Goal: Task Accomplishment & Management: Complete application form

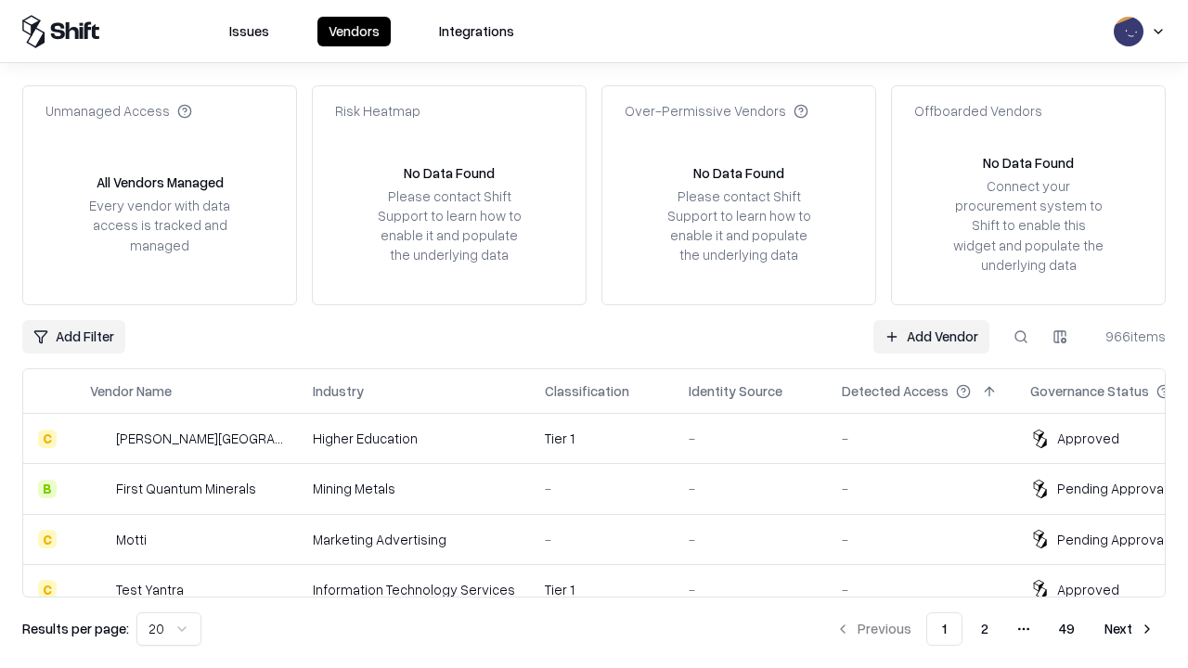
click at [931, 336] on link "Add Vendor" at bounding box center [932, 336] width 116 height 33
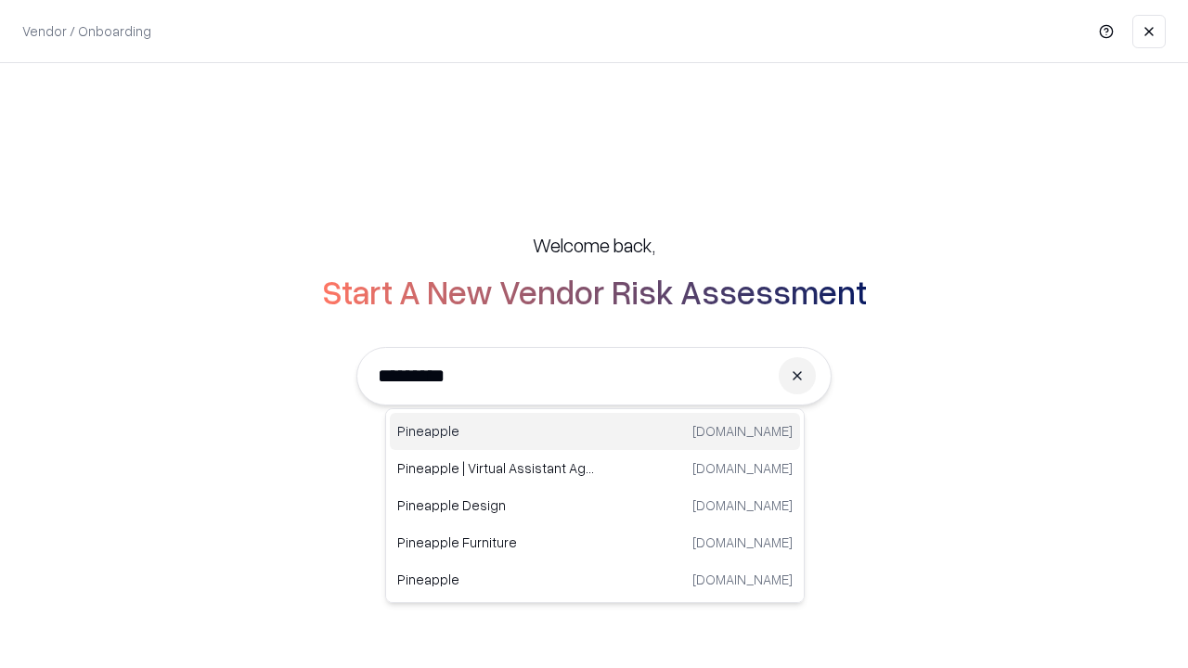
click at [595, 432] on div "Pineapple pineappleenergy.com" at bounding box center [595, 431] width 410 height 37
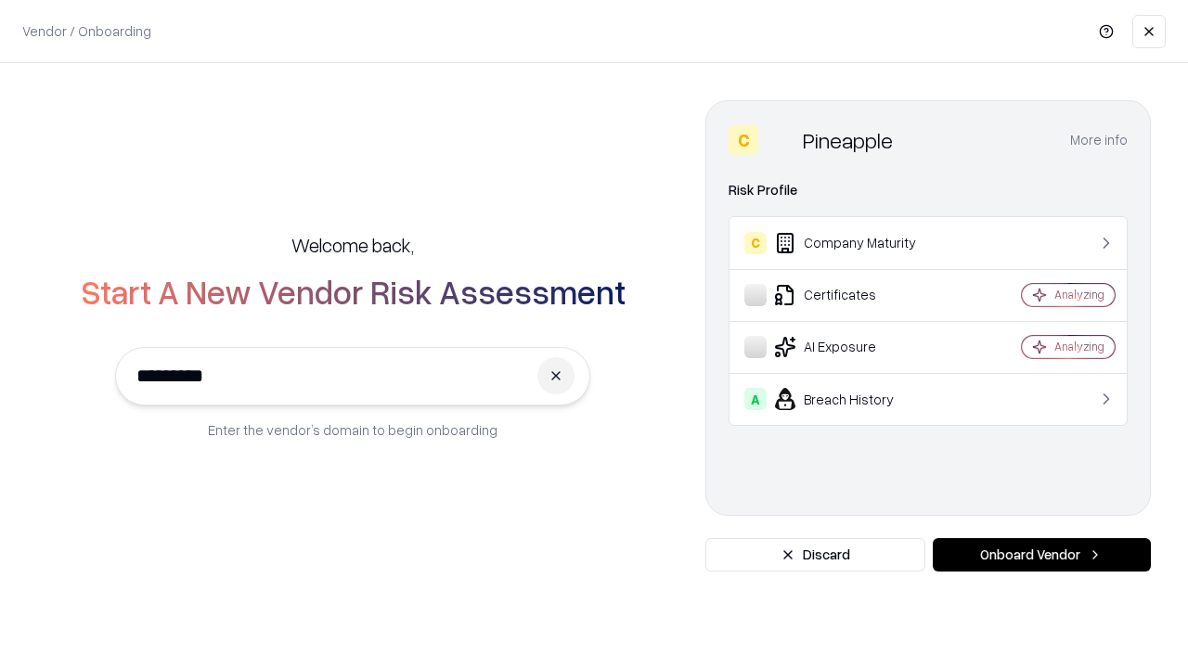
type input "*********"
click at [1042, 555] on button "Onboard Vendor" at bounding box center [1042, 554] width 218 height 33
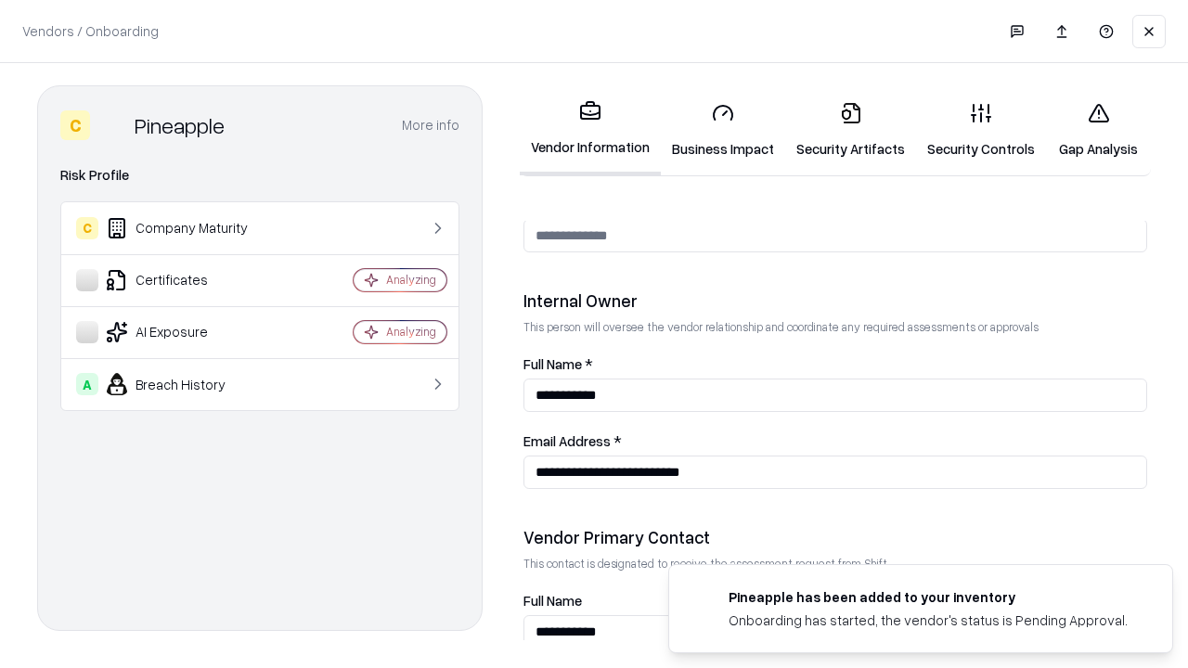
scroll to position [962, 0]
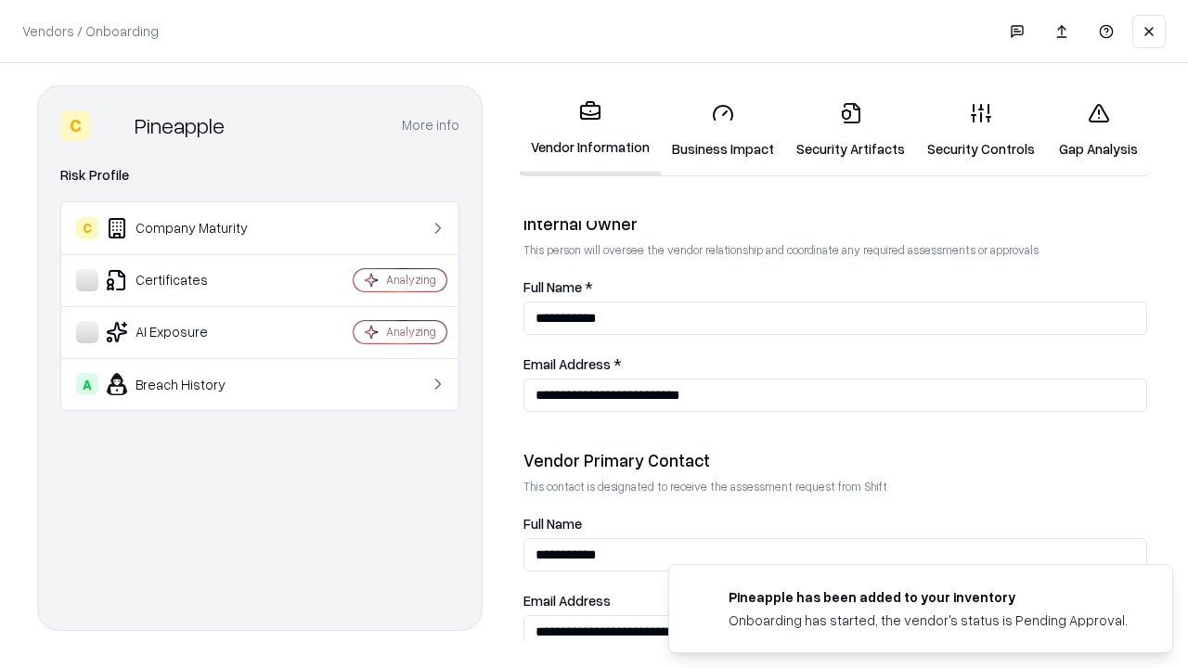
click at [723, 130] on link "Business Impact" at bounding box center [723, 130] width 124 height 86
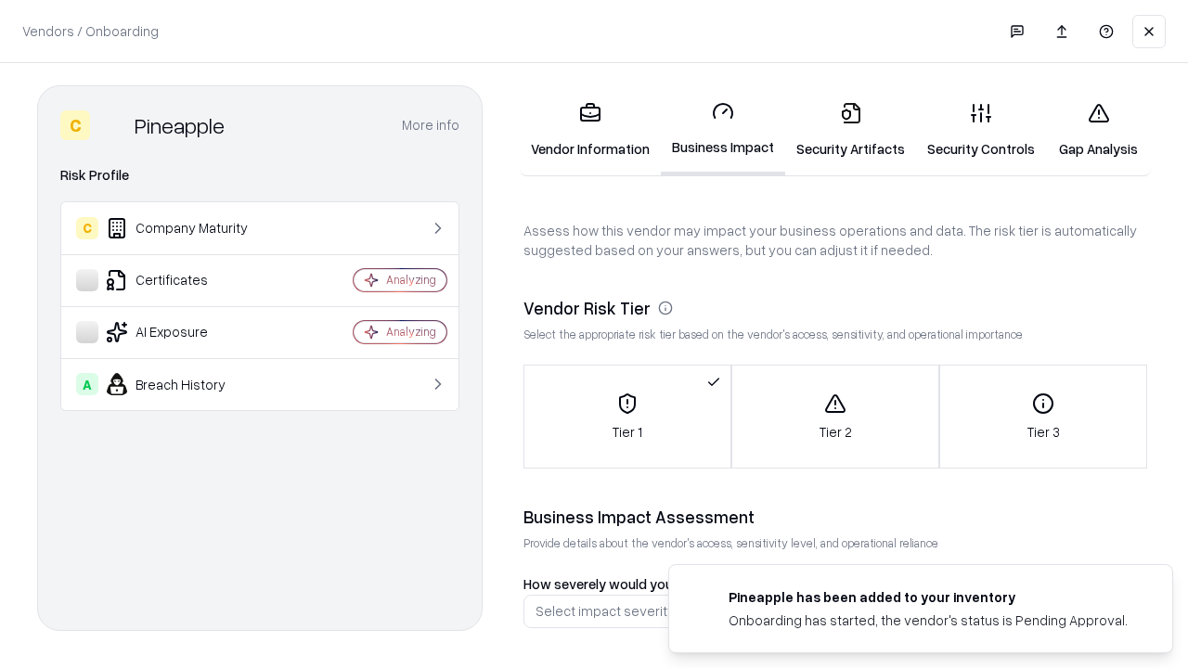
click at [850, 130] on link "Security Artifacts" at bounding box center [850, 130] width 131 height 86
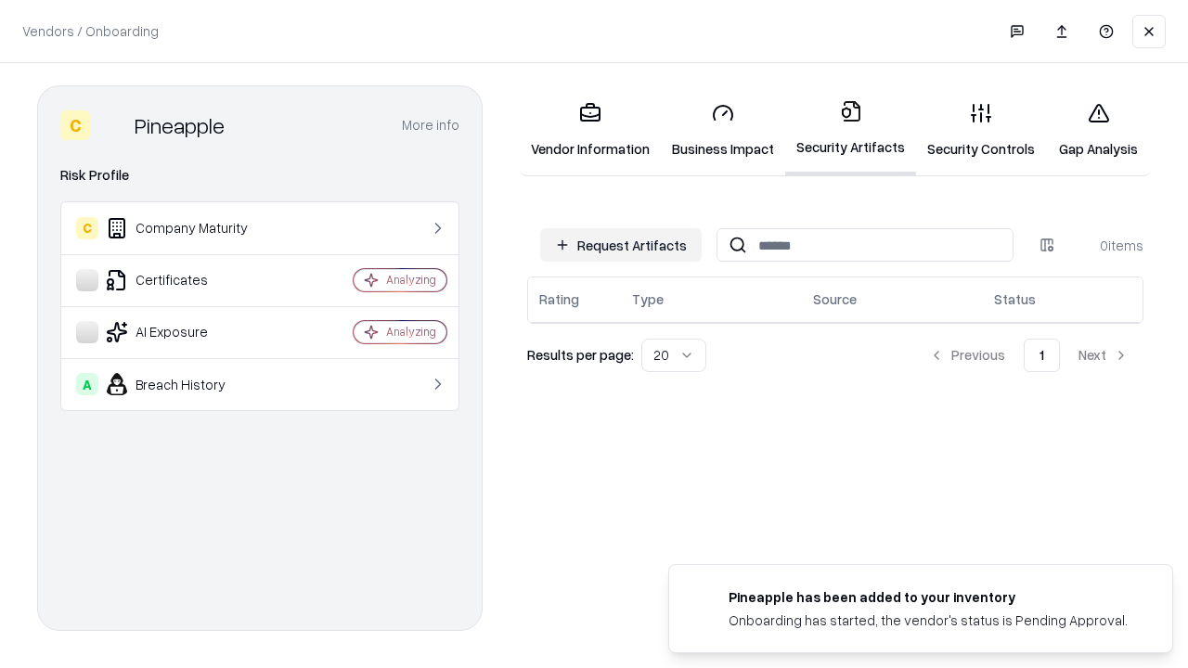
click at [621, 245] on button "Request Artifacts" at bounding box center [621, 244] width 162 height 33
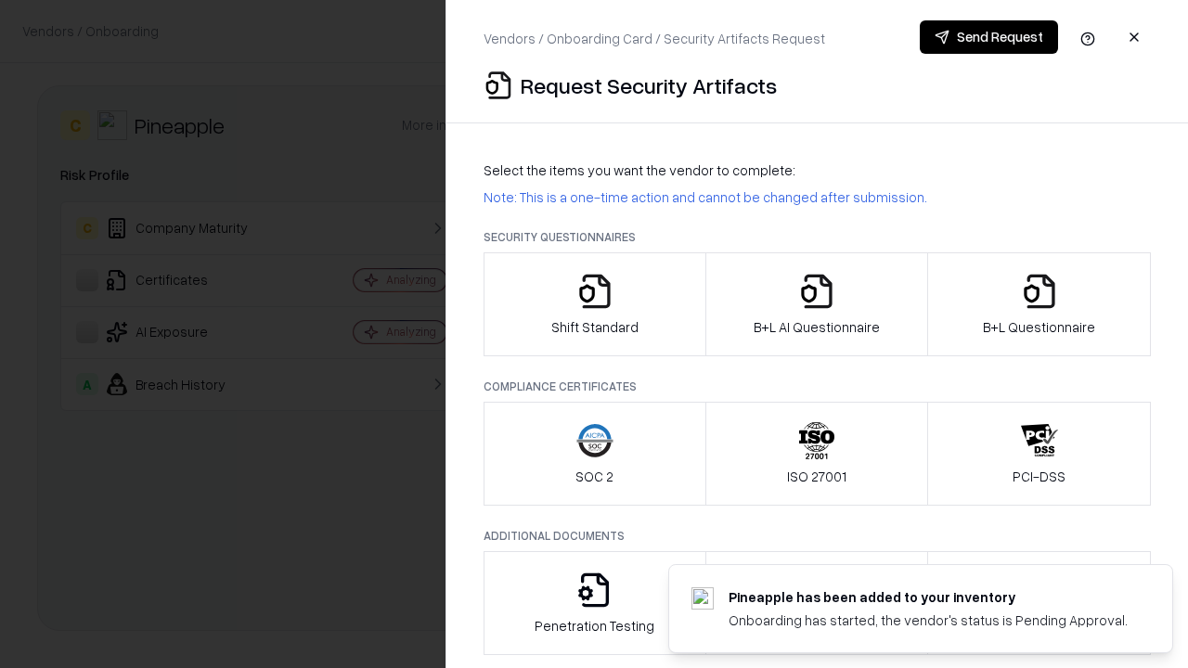
click at [594, 305] on icon "button" at bounding box center [595, 291] width 37 height 37
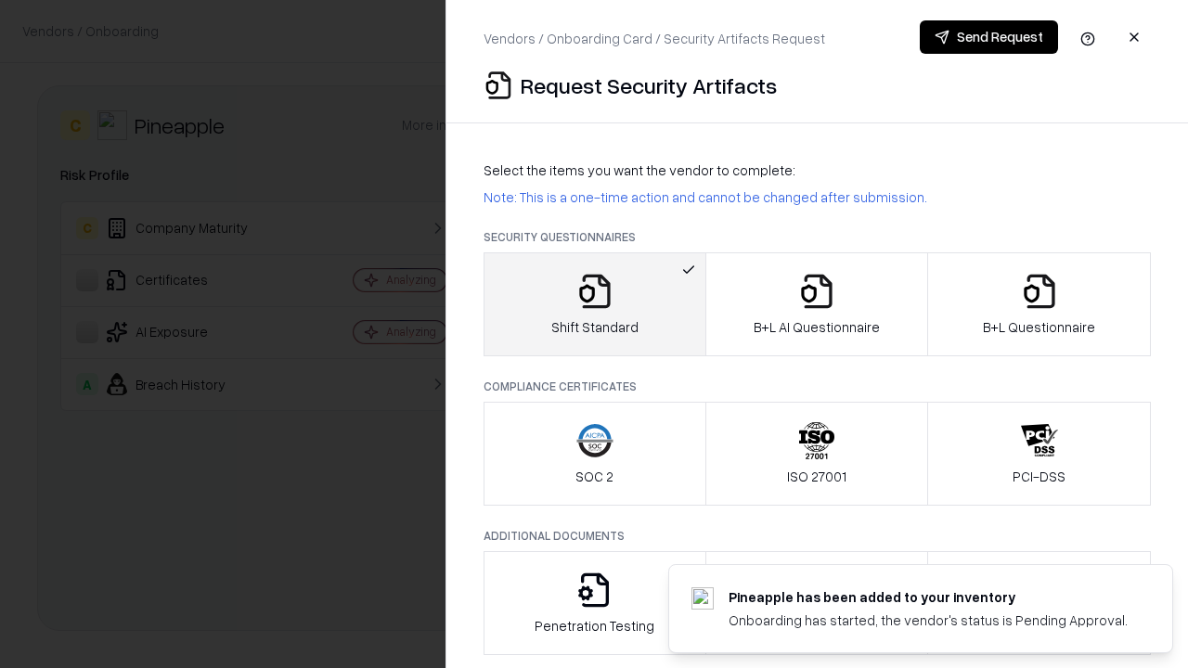
click at [989, 37] on button "Send Request" at bounding box center [989, 36] width 138 height 33
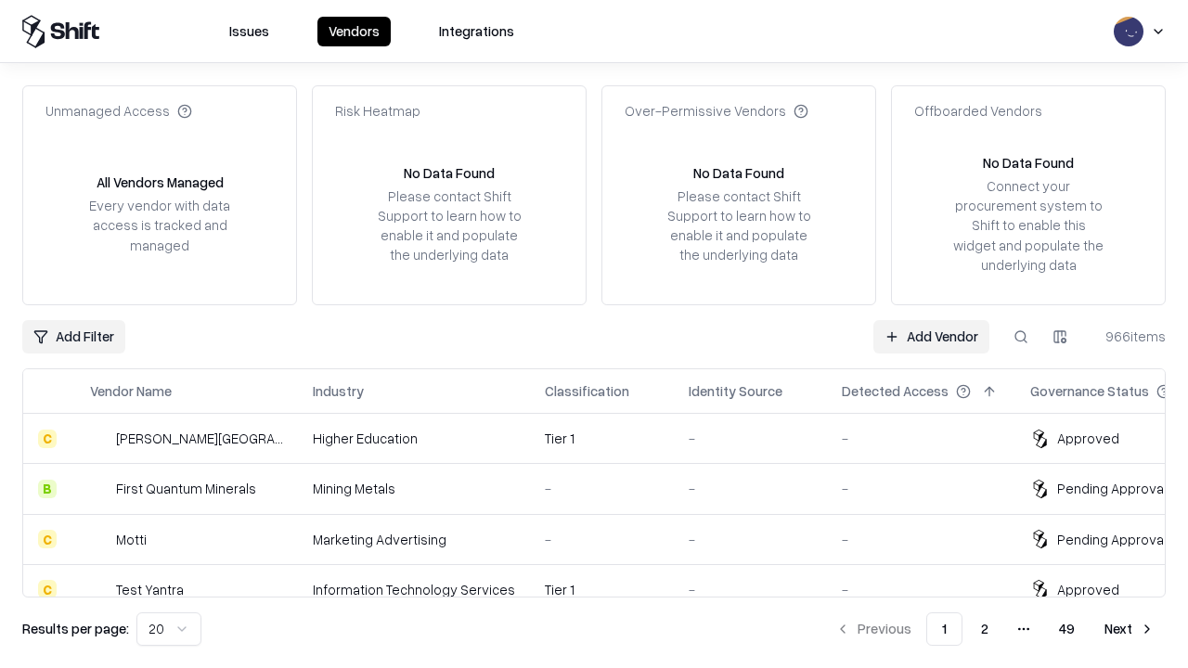
click at [1021, 336] on button at bounding box center [1021, 336] width 33 height 33
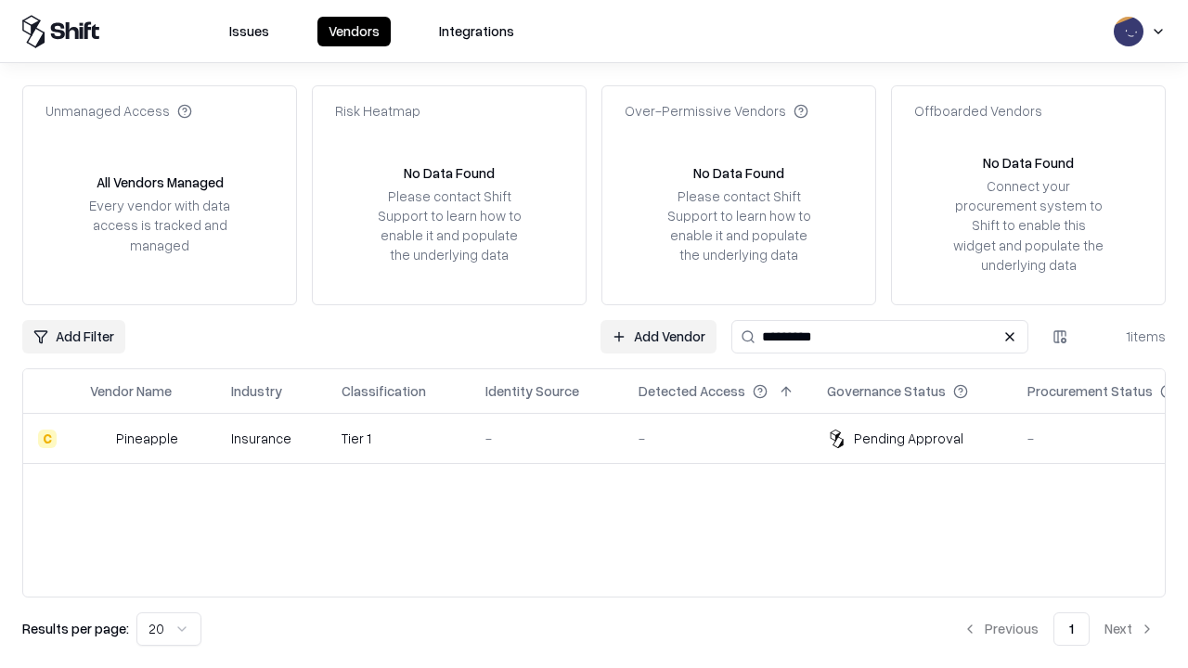
type input "*********"
click at [605, 438] on div "-" at bounding box center [547, 438] width 123 height 19
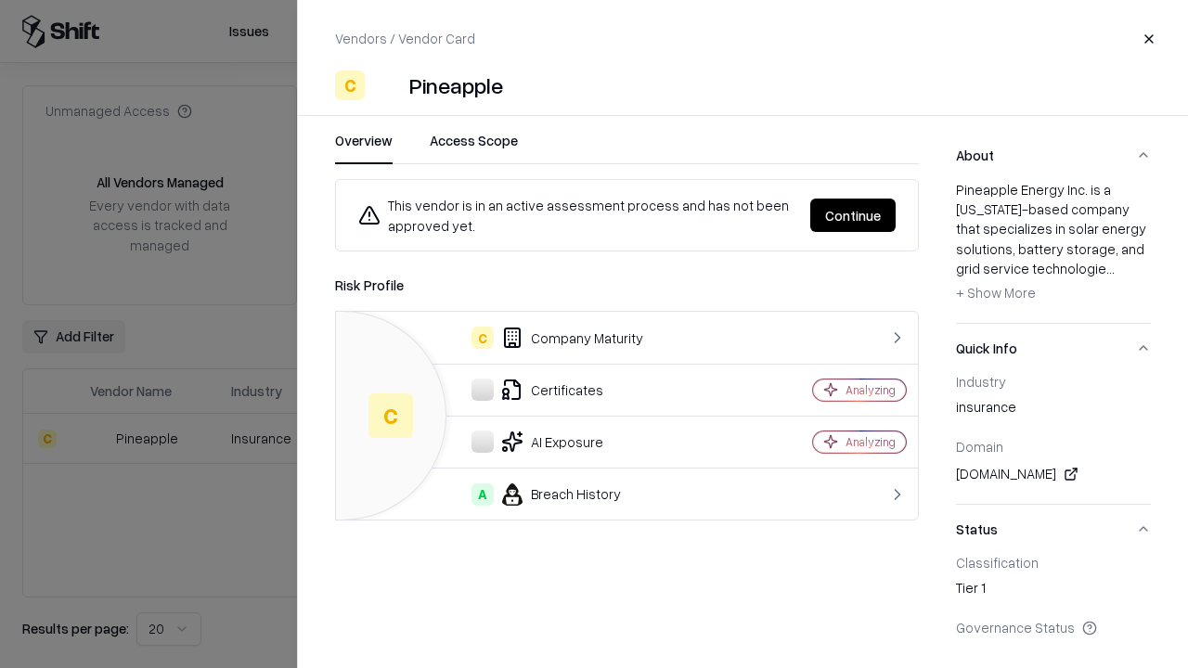
click at [853, 215] on button "Continue" at bounding box center [852, 215] width 85 height 33
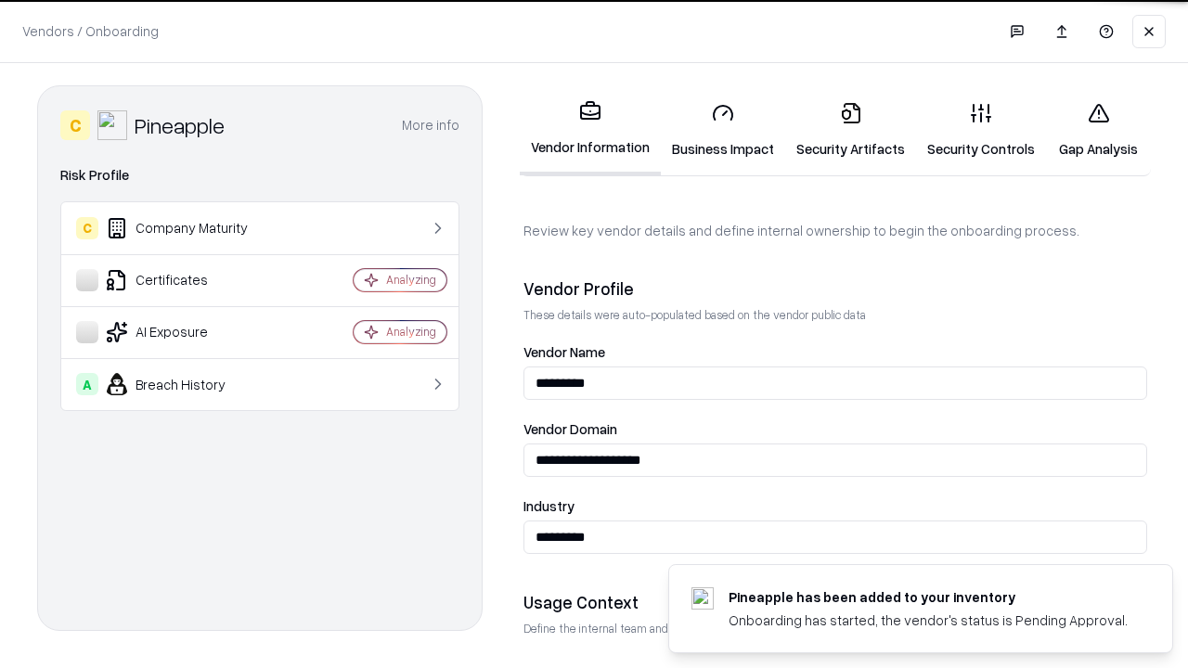
click at [850, 130] on link "Security Artifacts" at bounding box center [850, 130] width 131 height 86
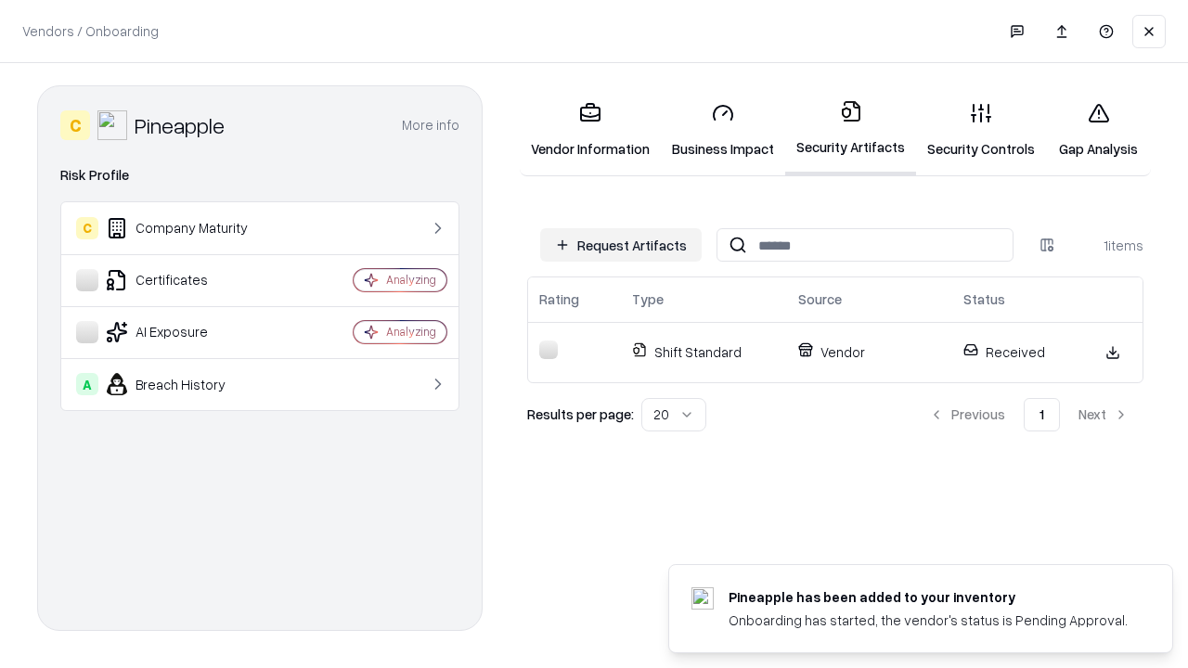
click at [981, 130] on link "Security Controls" at bounding box center [981, 130] width 130 height 86
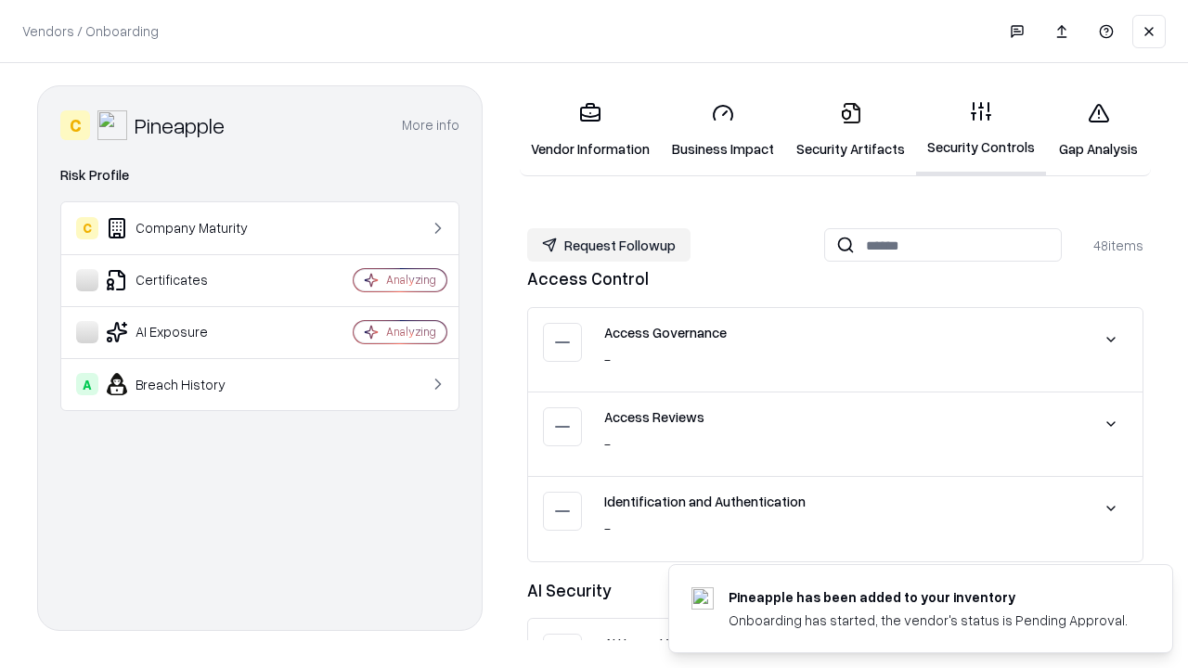
click at [609, 245] on button "Request Followup" at bounding box center [608, 244] width 163 height 33
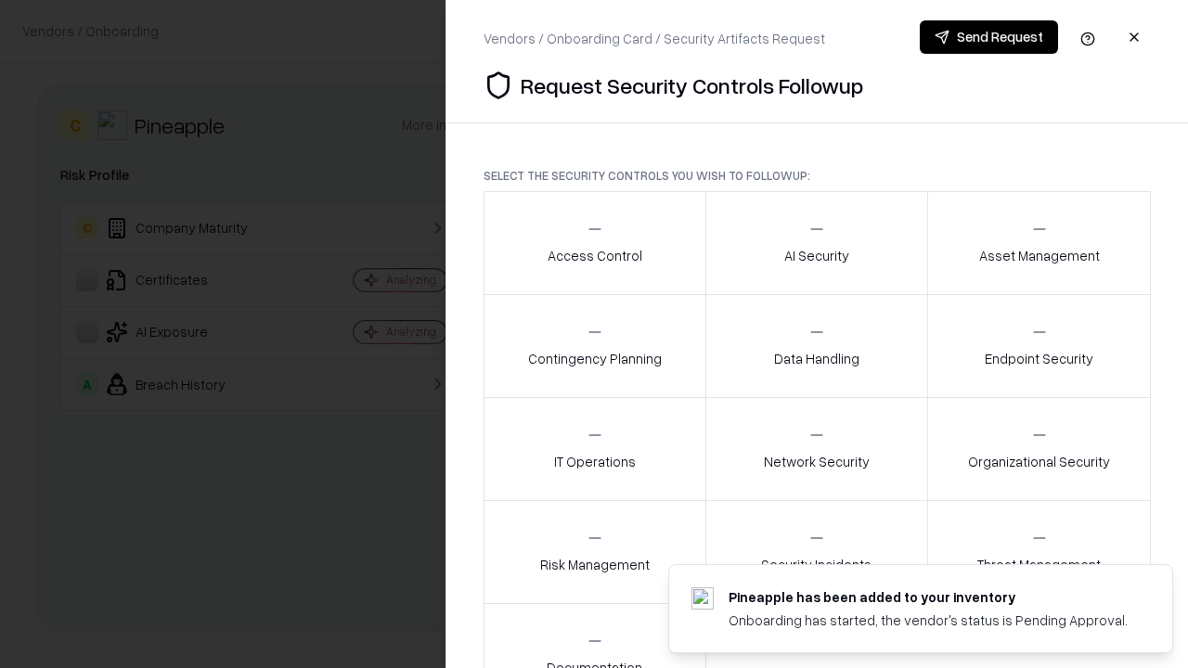
click at [594, 243] on div "Access Control" at bounding box center [595, 242] width 95 height 45
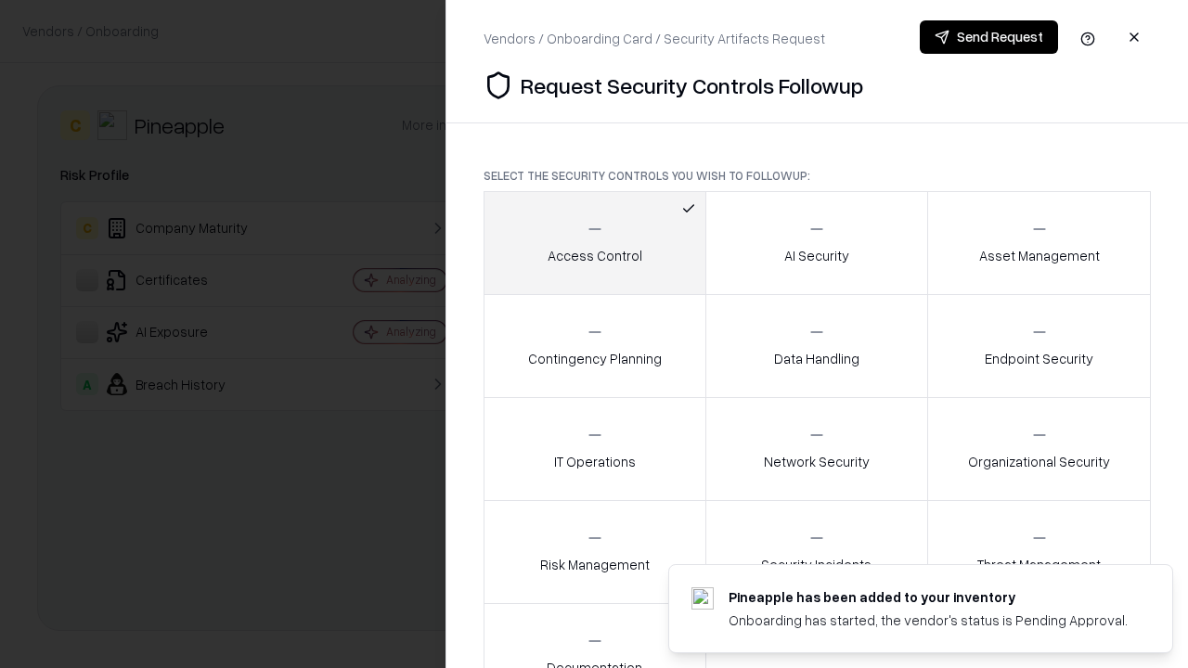
click at [989, 37] on button "Send Request" at bounding box center [989, 36] width 138 height 33
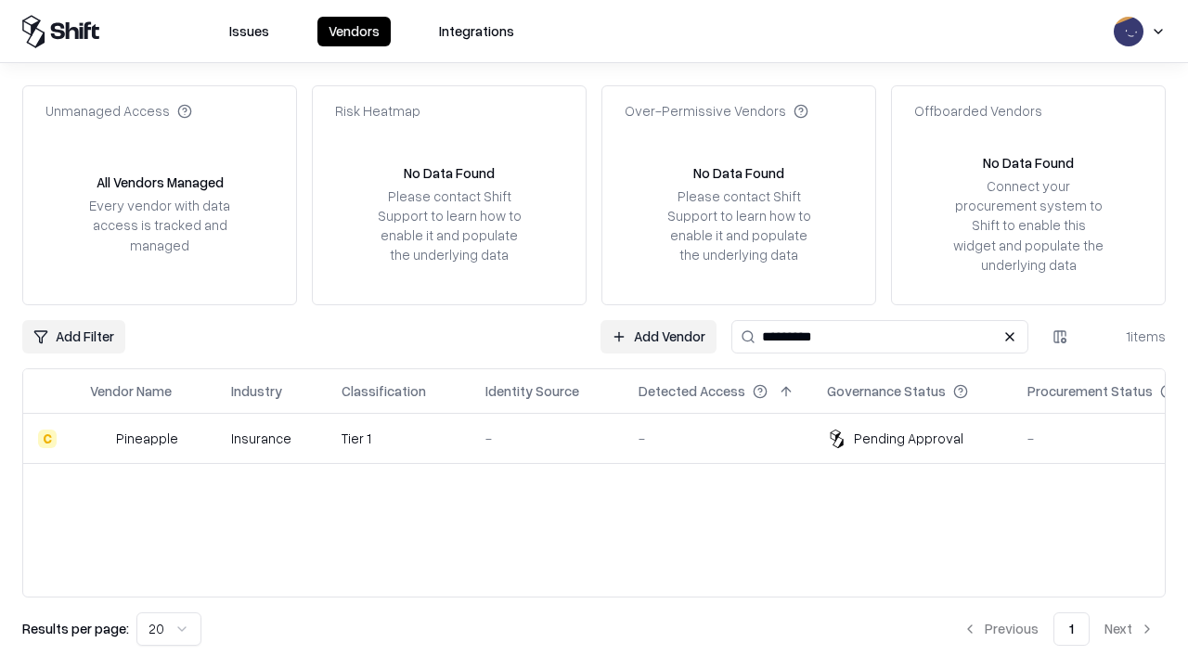
type input "*********"
click at [605, 438] on div "-" at bounding box center [547, 438] width 123 height 19
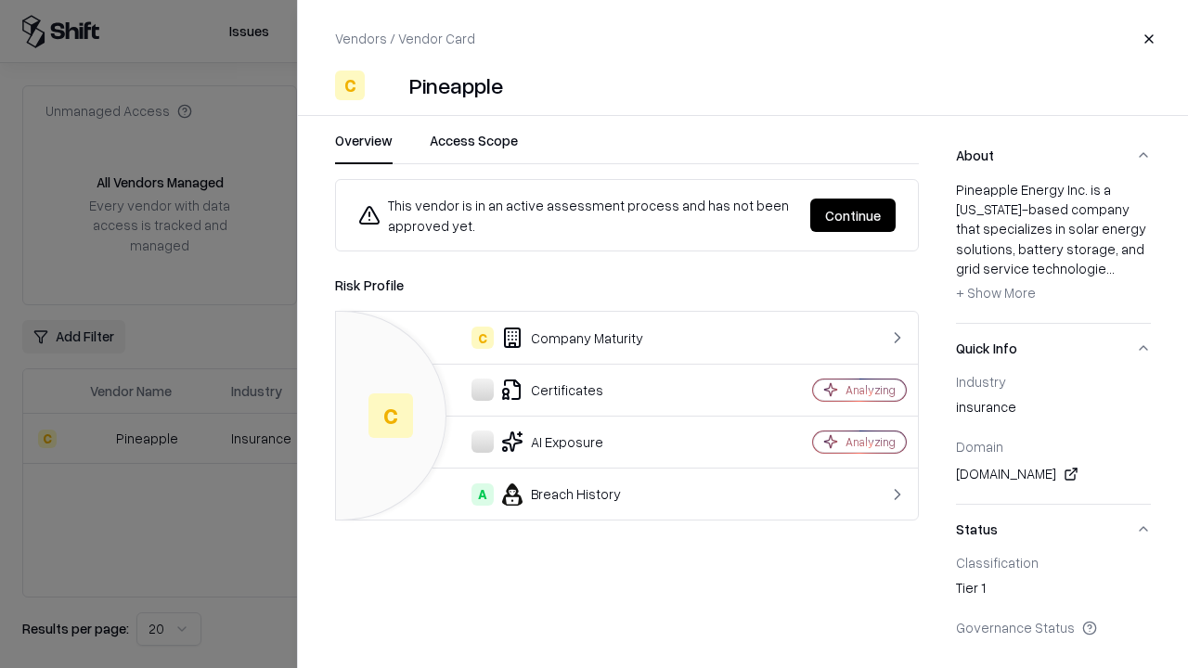
click at [853, 215] on button "Continue" at bounding box center [852, 215] width 85 height 33
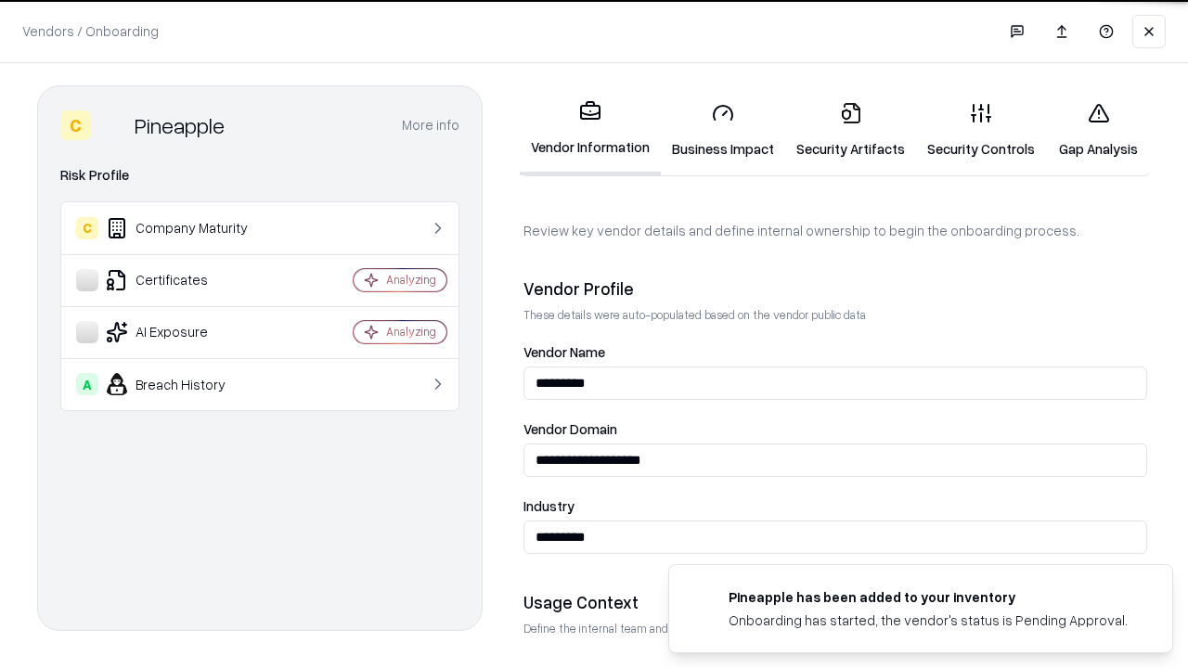
click at [1098, 130] on link "Gap Analysis" at bounding box center [1098, 130] width 105 height 86
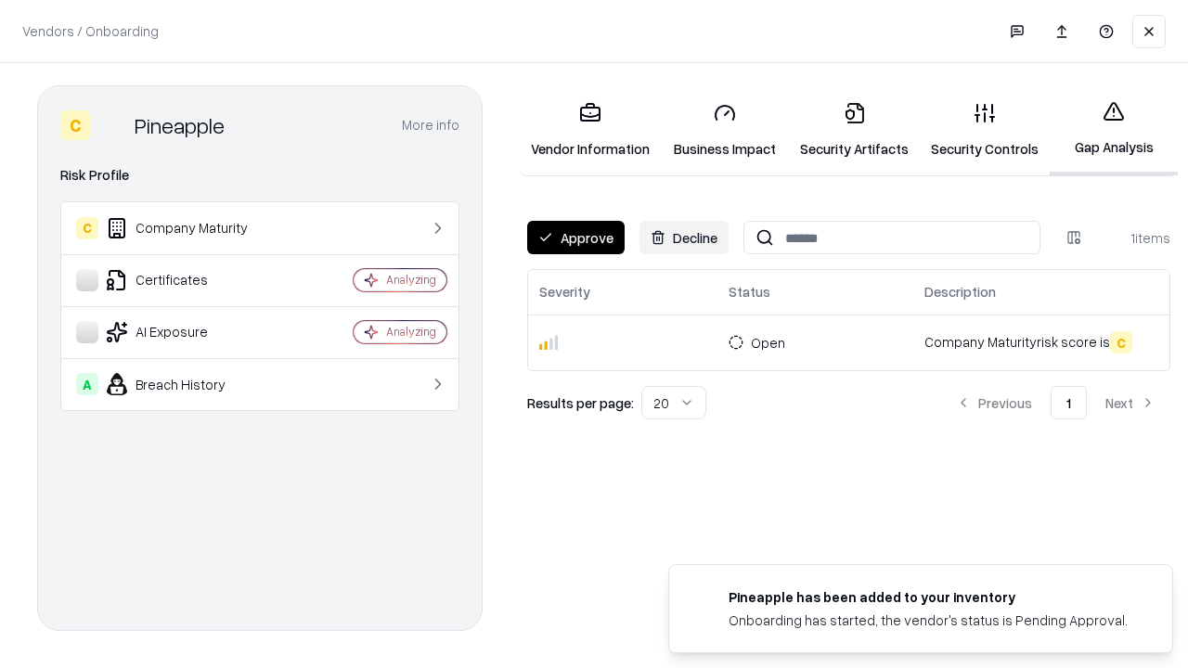
click at [576, 238] on button "Approve" at bounding box center [575, 237] width 97 height 33
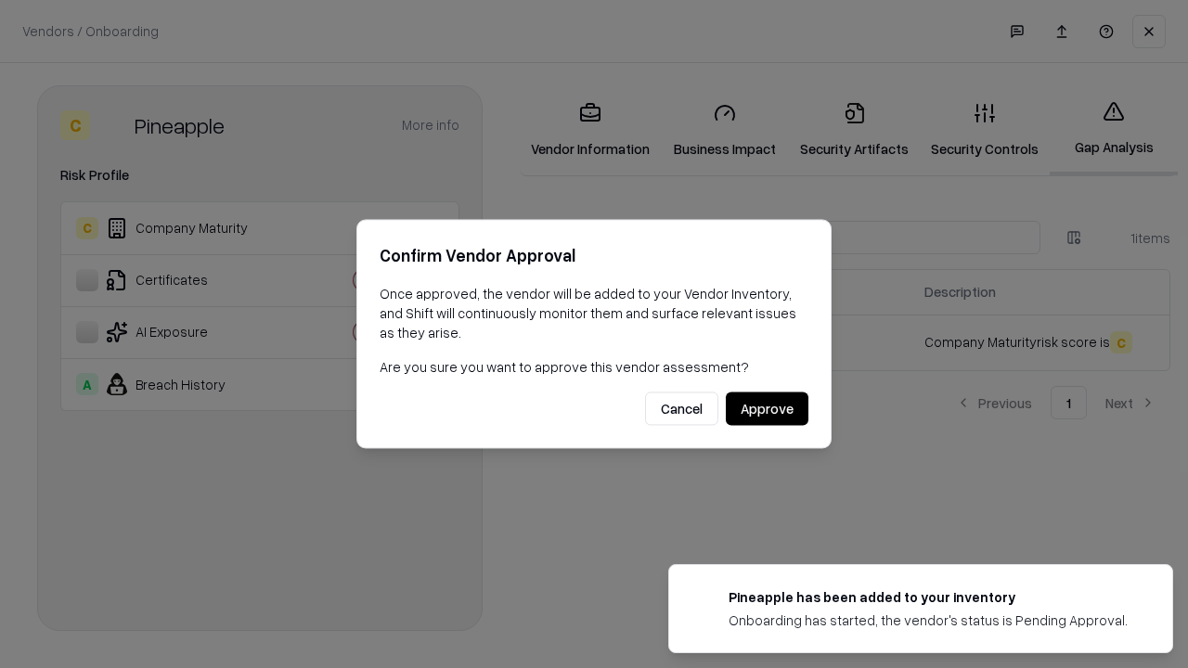
click at [767, 408] on button "Approve" at bounding box center [767, 409] width 83 height 33
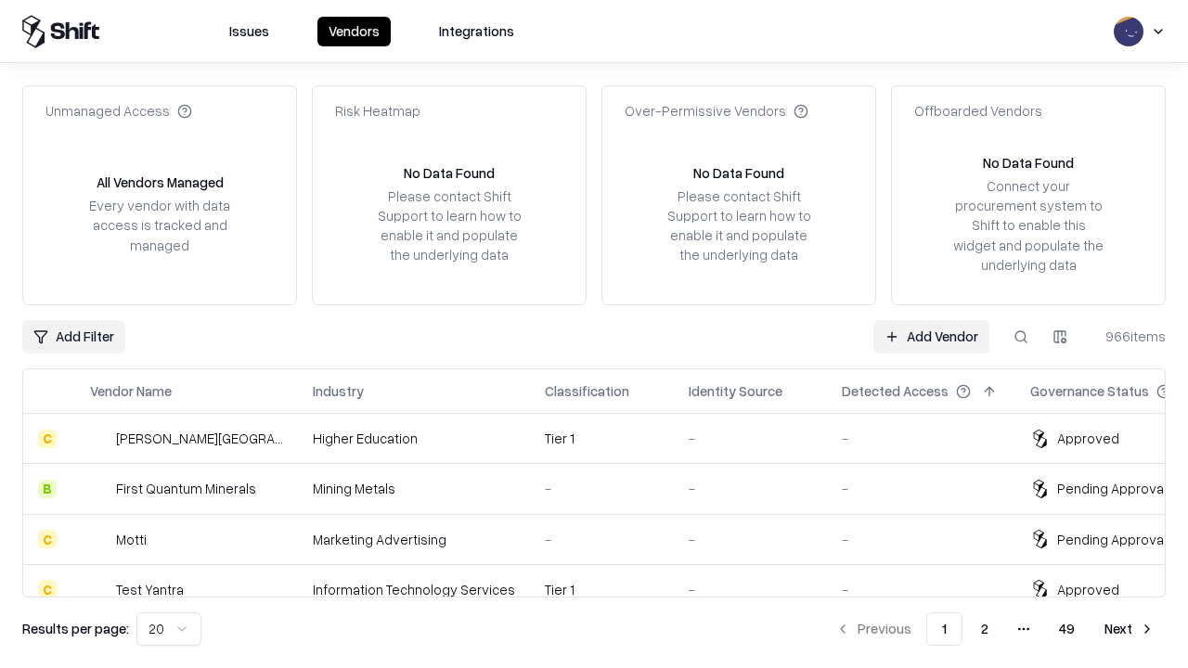
type input "*********"
click at [931, 336] on link "Add Vendor" at bounding box center [932, 336] width 116 height 33
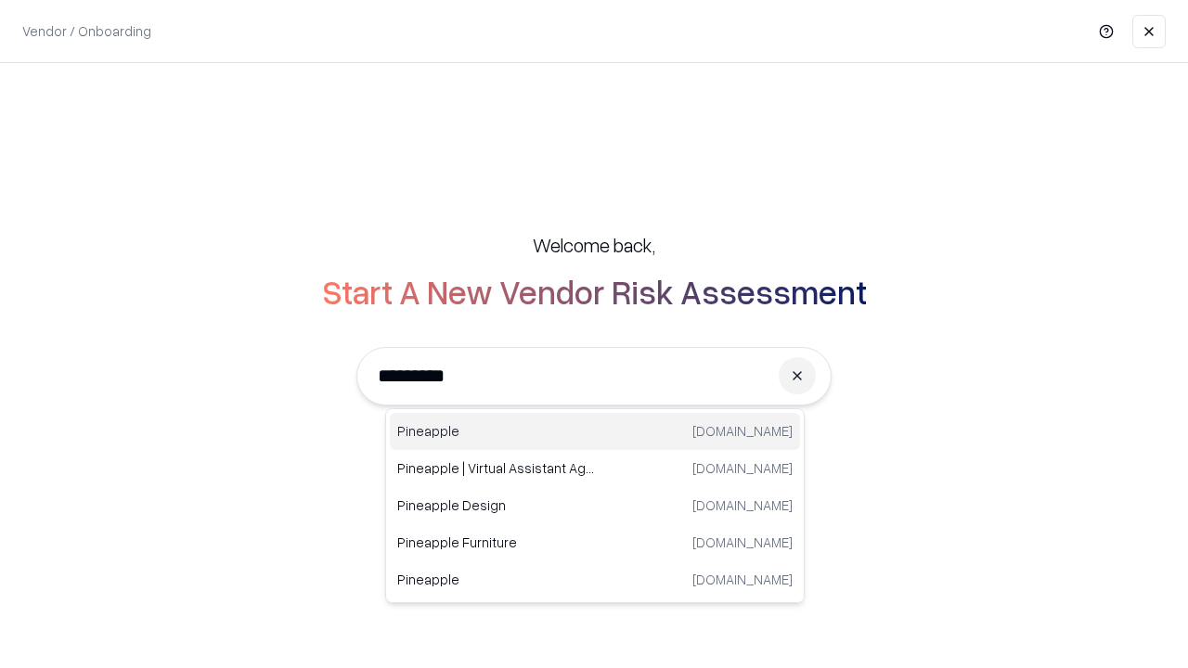
click at [595, 432] on div "Pineapple pineappleenergy.com" at bounding box center [595, 431] width 410 height 37
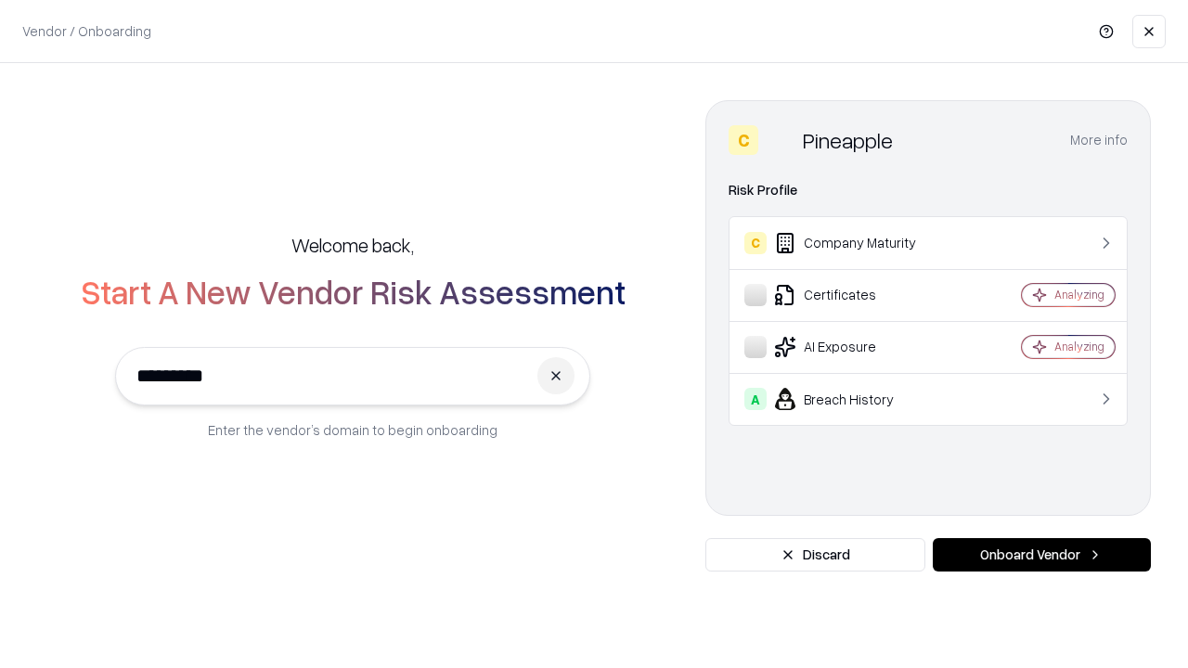
type input "*********"
click at [1042, 555] on button "Onboard Vendor" at bounding box center [1042, 554] width 218 height 33
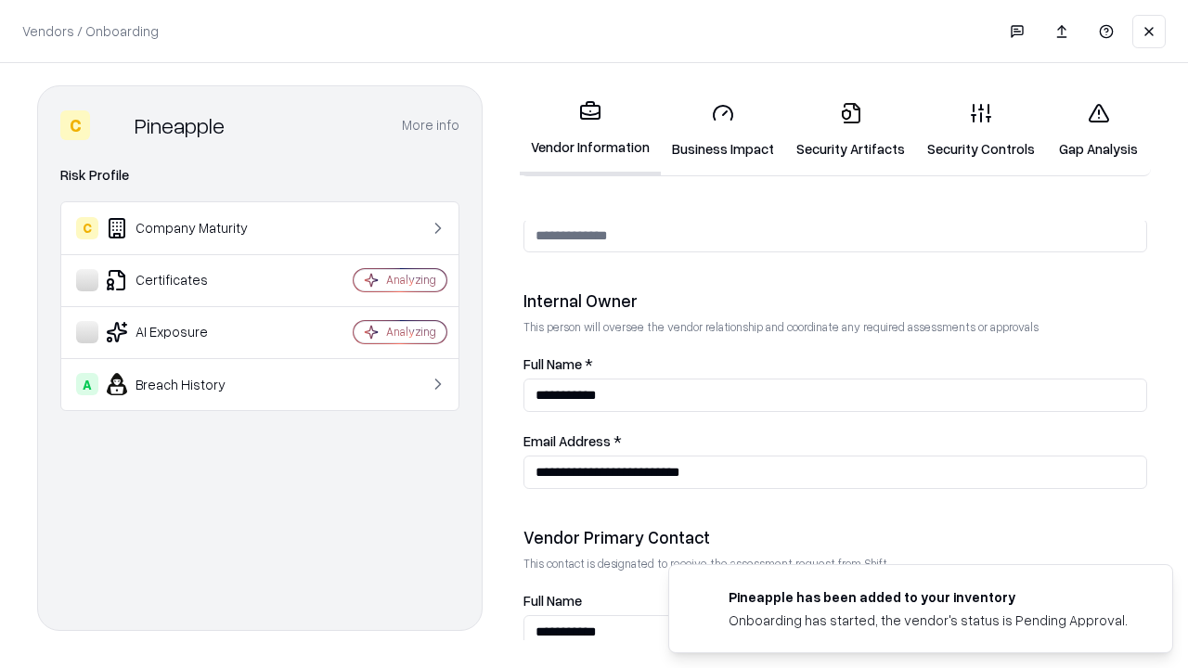
scroll to position [962, 0]
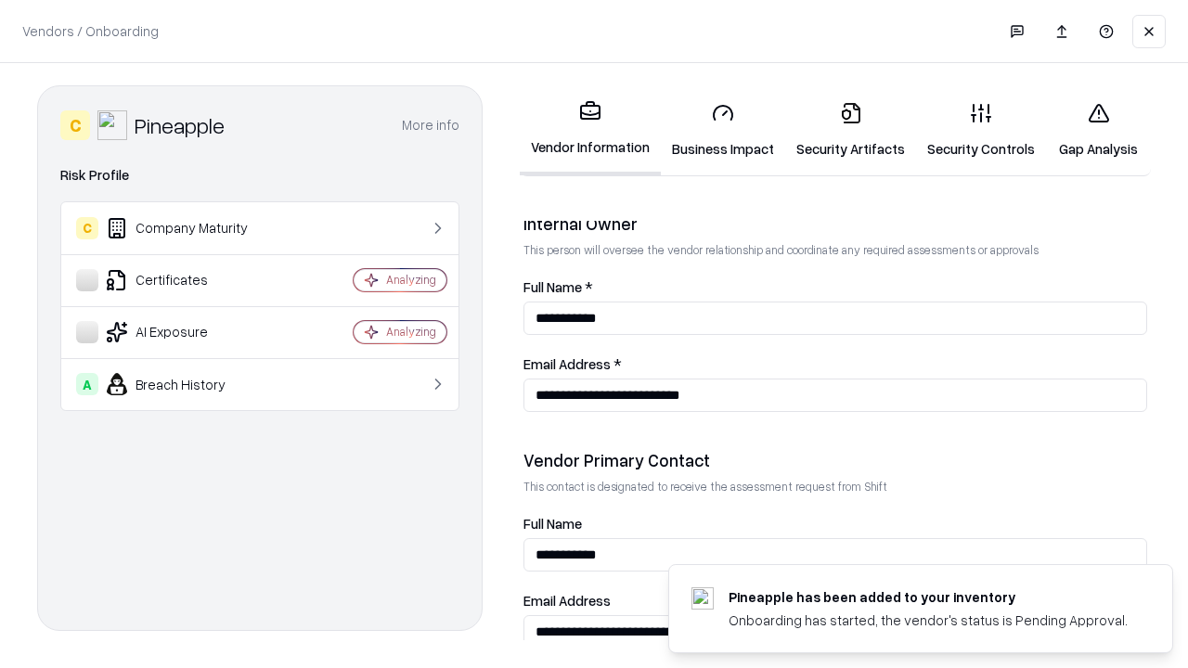
click at [1098, 130] on link "Gap Analysis" at bounding box center [1098, 130] width 105 height 86
